Goal: Contribute content

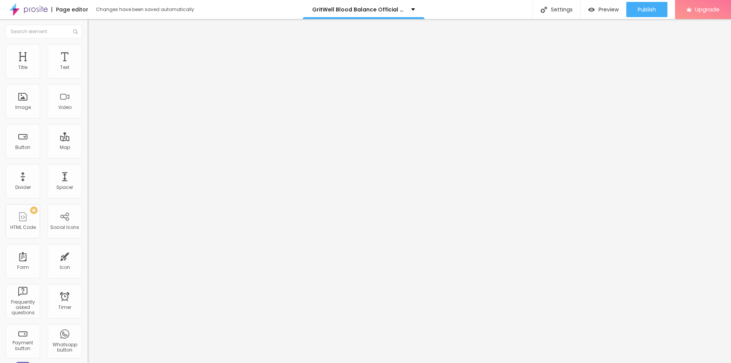
click at [91, 110] on icon "button" at bounding box center [93, 108] width 5 height 5
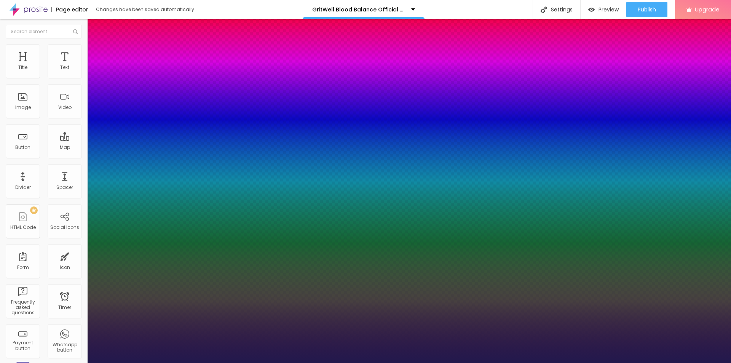
type input "1"
type input "31"
type input "1"
type input "32"
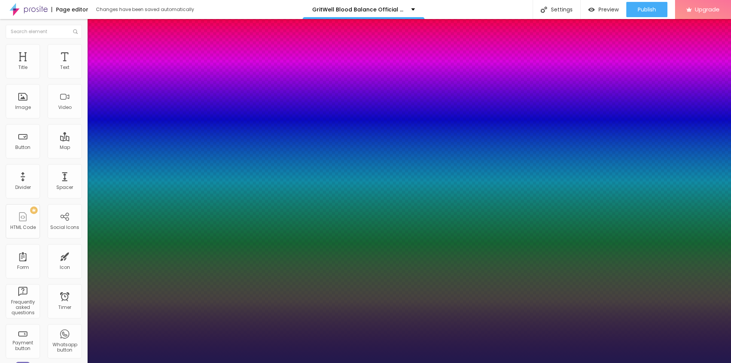
type input "32"
type input "1"
type input "33"
type input "1"
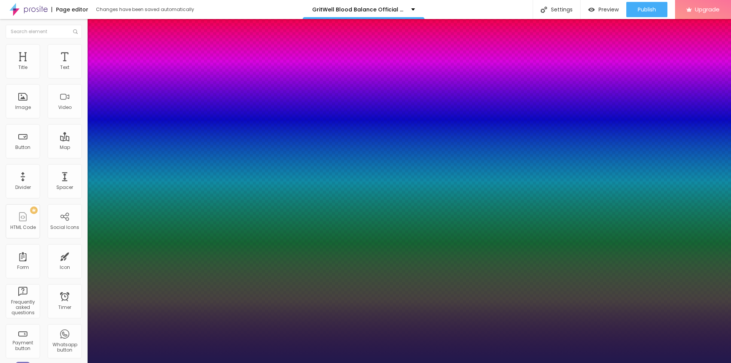
drag, startPoint x: 103, startPoint y: 213, endPoint x: 113, endPoint y: 214, distance: 9.5
type input "33"
type input "1"
click at [374, 362] on div at bounding box center [365, 363] width 731 height 0
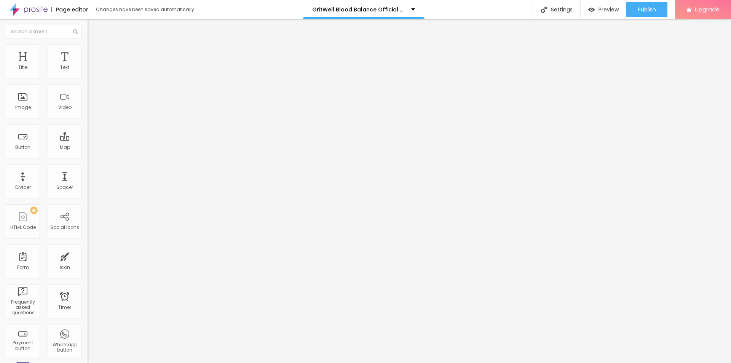
click at [88, 65] on span "Add image" at bounding box center [103, 62] width 31 height 6
click at [88, 156] on input "https://" at bounding box center [133, 152] width 91 height 8
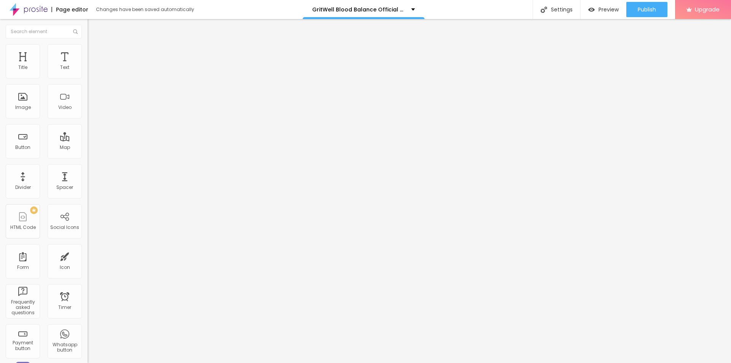
paste input "[DOMAIN_NAME][URL]"
type input "[URL][DOMAIN_NAME]"
click at [88, 77] on input "text" at bounding box center [133, 73] width 91 height 8
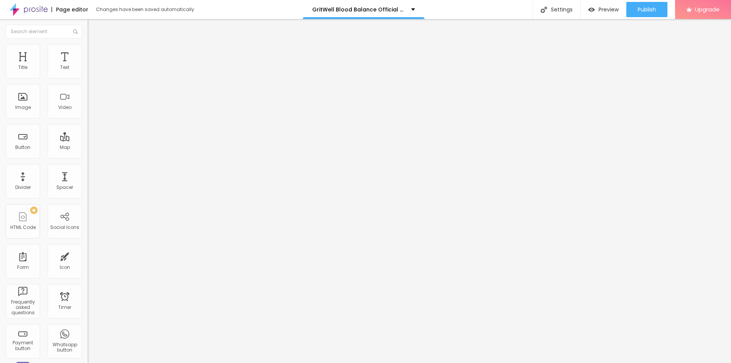
paste input "GritWell Blood Balance"
type input "GritWell Blood Balance"
click at [88, 49] on img at bounding box center [91, 47] width 7 height 7
type input "95"
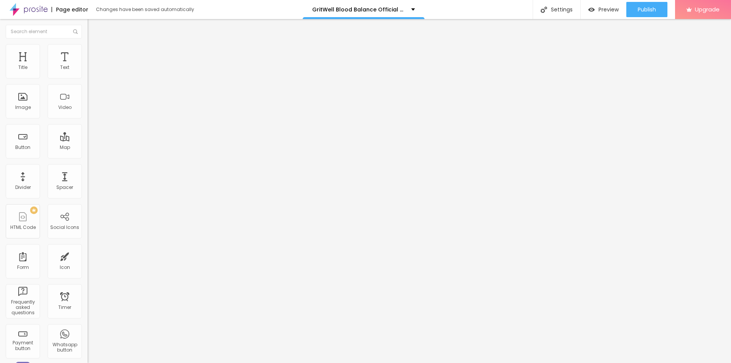
type input "90"
type input "85"
type input "80"
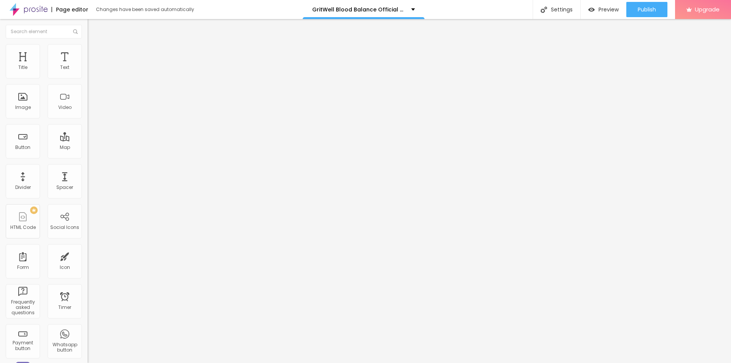
type input "80"
type input "75"
type input "70"
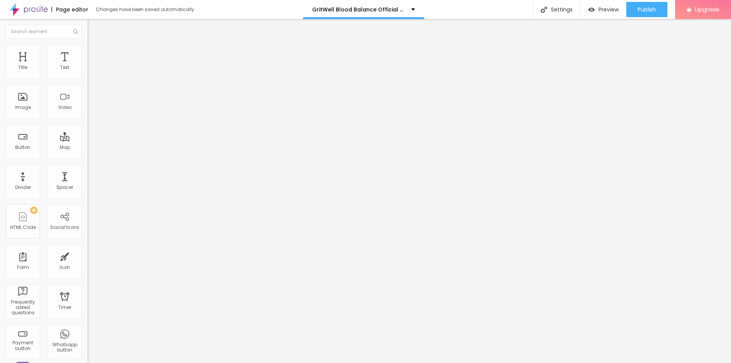
type input "65"
type input "55"
type input "50"
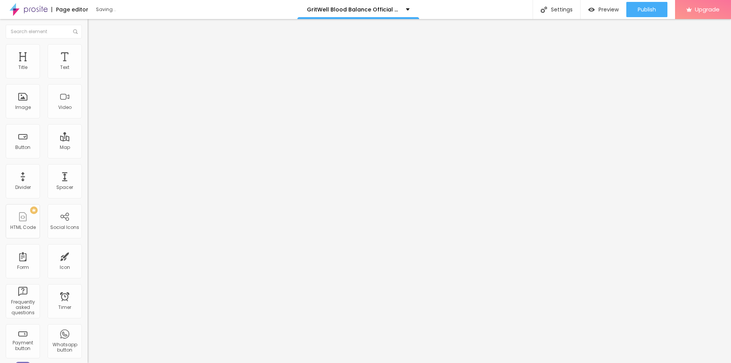
type input "50"
type input "45"
type input "40"
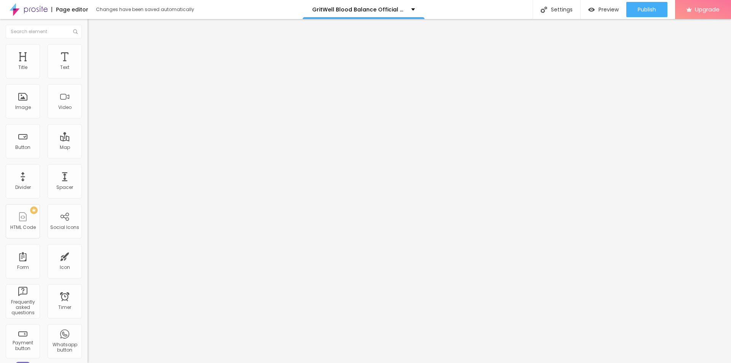
type input "35"
type input "30"
type input "25"
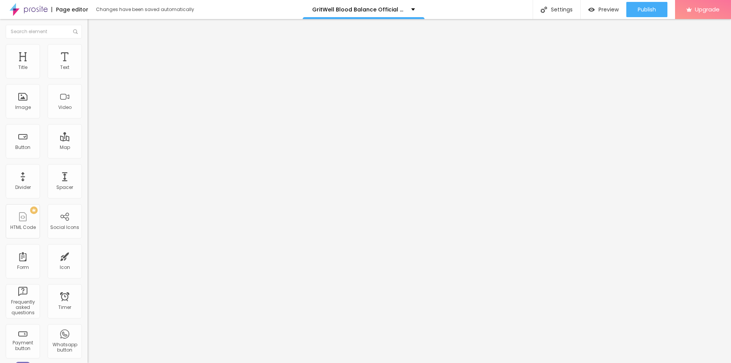
drag, startPoint x: 81, startPoint y: 82, endPoint x: 19, endPoint y: 84, distance: 62.1
type input "25"
click at [88, 78] on input "range" at bounding box center [112, 75] width 49 height 6
click at [91, 70] on icon "button" at bounding box center [92, 68] width 3 height 3
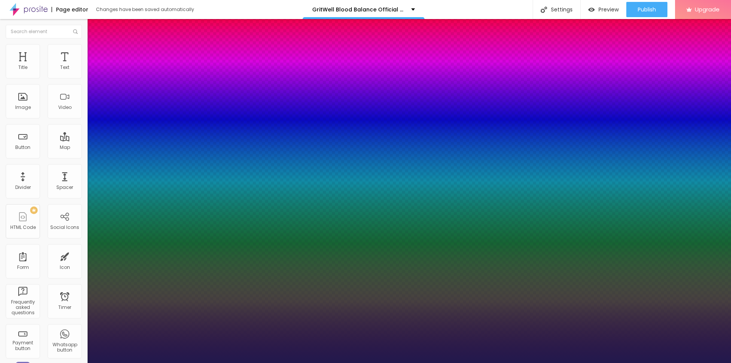
type input "1"
type input "14"
type input "1"
type input "15"
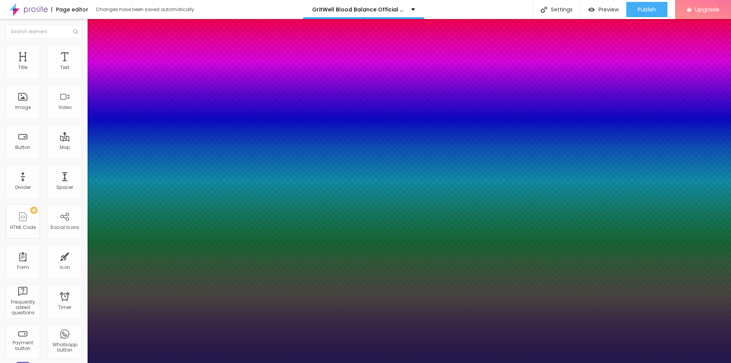
type input "15"
type input "1"
type input "17"
type input "1"
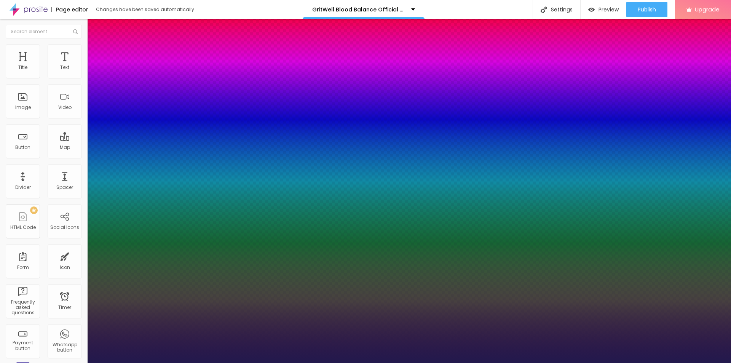
type input "18"
type input "1"
type input "19"
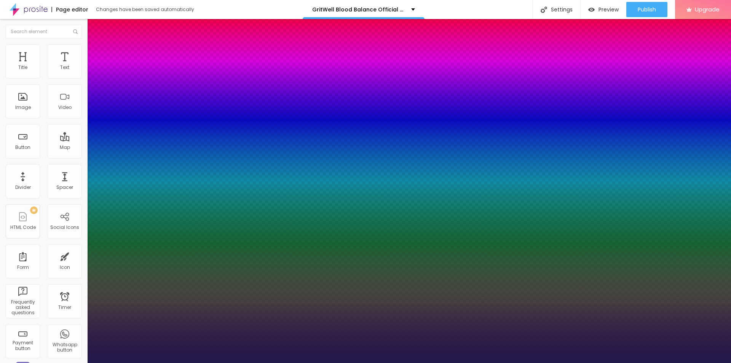
type input "1"
type input "20"
type input "1"
type input "21"
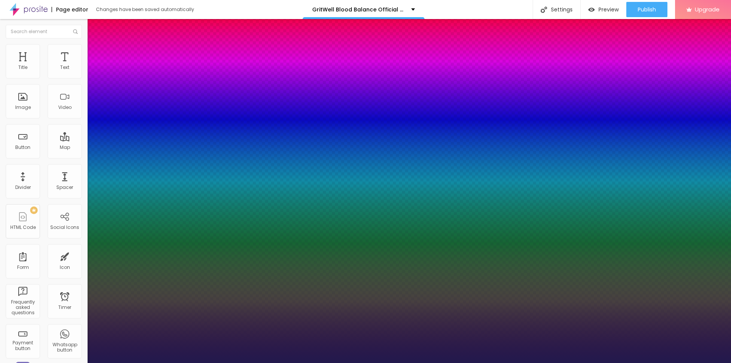
type input "21"
type input "1"
drag, startPoint x: 101, startPoint y: 129, endPoint x: 106, endPoint y: 130, distance: 4.7
type input "21"
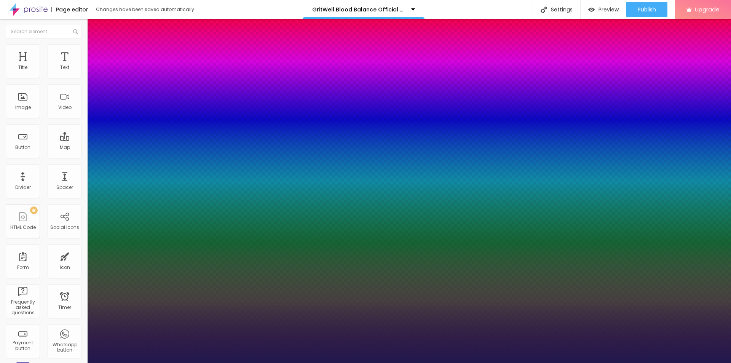
click at [300, 362] on div at bounding box center [365, 363] width 731 height 0
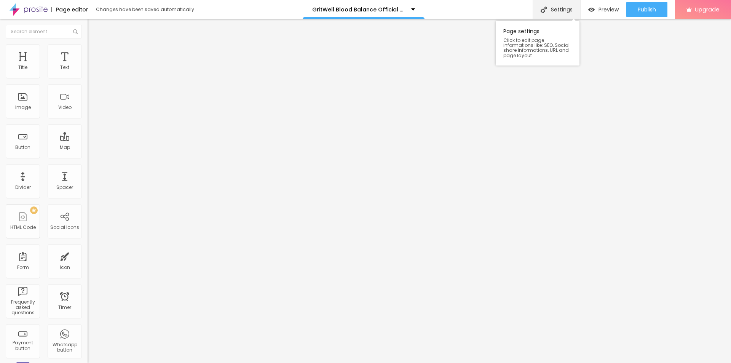
click at [562, 10] on div "Settings" at bounding box center [557, 9] width 48 height 19
paste input "GritWell Blood Balance"
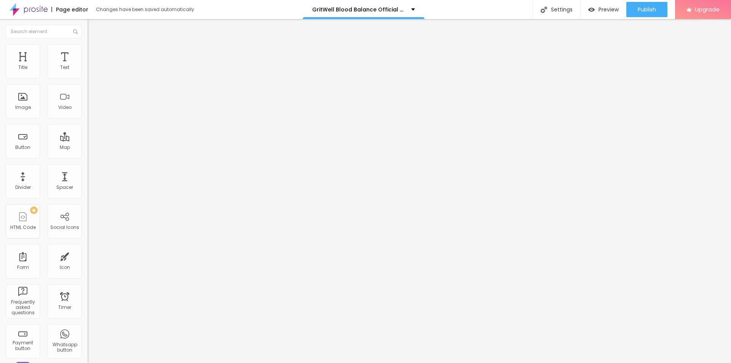
paste input "(Official™)- How To Order?"
type input "GritWell Blood Balance (Official™)- How To Order?"
copy span "Page Description"
drag, startPoint x: 337, startPoint y: 192, endPoint x: 286, endPoint y: 193, distance: 50.6
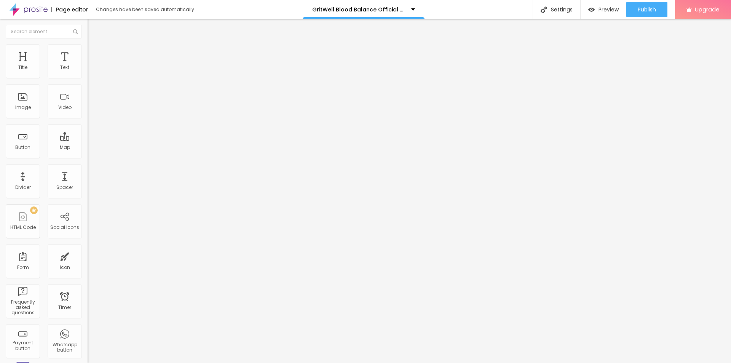
paste textarea "GritWell Blood Balance is a natural dietary supplement designed to support heal…"
type textarea "GritWell Blood Balance is a natural dietary supplement designed to support heal…"
drag, startPoint x: 356, startPoint y: 183, endPoint x: 261, endPoint y: 183, distance: 94.8
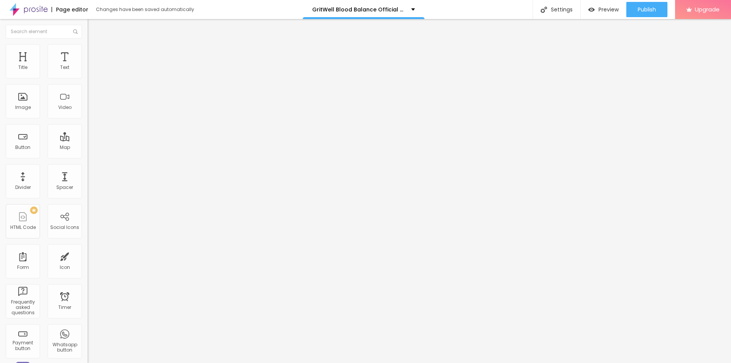
paste textarea "GritWell Blood Balance"
type textarea "GritWell Blood Balance"
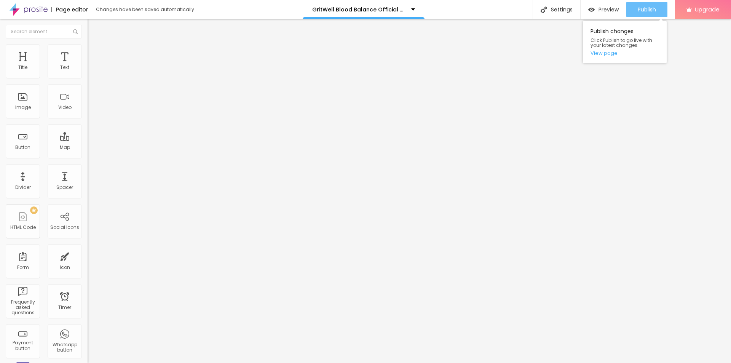
click at [651, 7] on span "Publish" at bounding box center [647, 9] width 18 height 6
click at [602, 51] on link "View page" at bounding box center [625, 53] width 69 height 5
